Goal: Navigation & Orientation: Find specific page/section

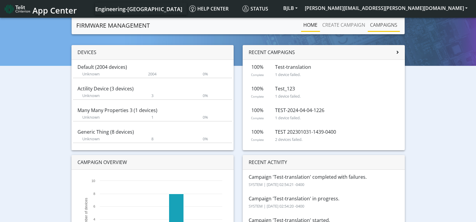
click at [384, 25] on link "Campaigns" at bounding box center [384, 25] width 32 height 12
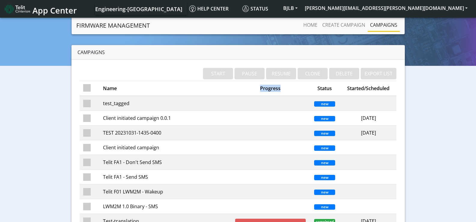
drag, startPoint x: 258, startPoint y: 88, endPoint x: 300, endPoint y: 88, distance: 42.7
click at [290, 88] on th "Progress" at bounding box center [271, 88] width 78 height 15
click at [105, 28] on link "Firmware management" at bounding box center [113, 26] width 74 height 12
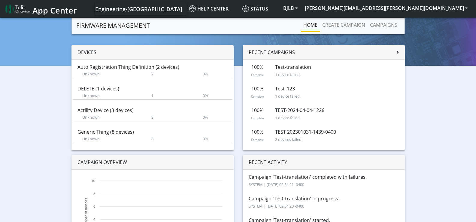
click at [30, 9] on img at bounding box center [17, 9] width 25 height 10
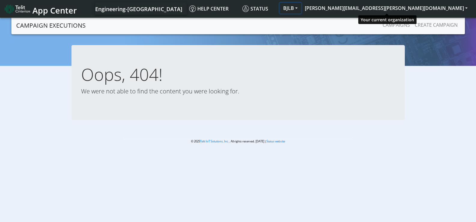
click at [301, 8] on button "BJLB" at bounding box center [291, 8] width 22 height 11
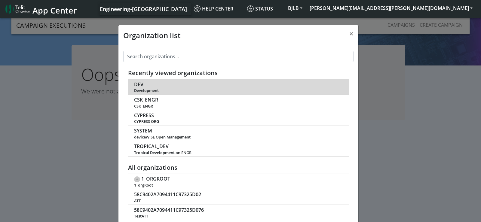
scroll to position [2, 0]
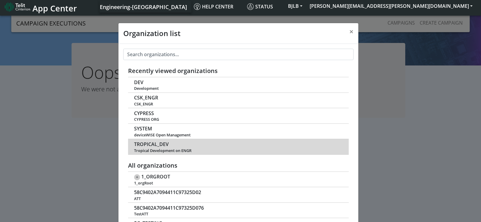
click at [147, 144] on span "TROPICAL_DEV" at bounding box center [151, 144] width 35 height 6
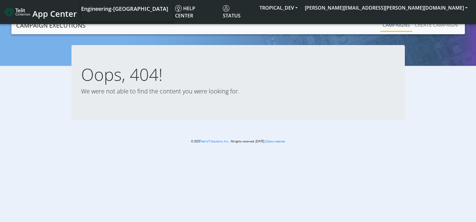
click at [402, 26] on link "Campaigns" at bounding box center [396, 25] width 32 height 12
click at [48, 12] on span "App Center" at bounding box center [54, 13] width 44 height 11
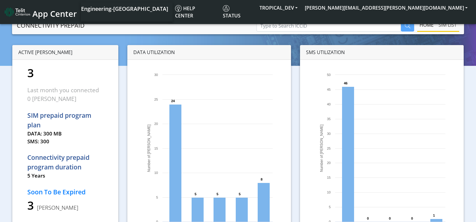
click at [451, 22] on link "SIM LIST" at bounding box center [447, 25] width 23 height 12
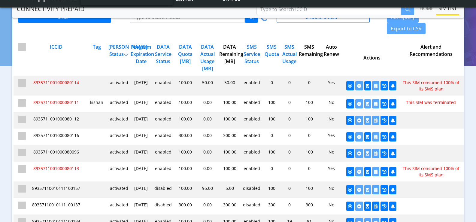
scroll to position [30, 0]
